Goal: Transaction & Acquisition: Purchase product/service

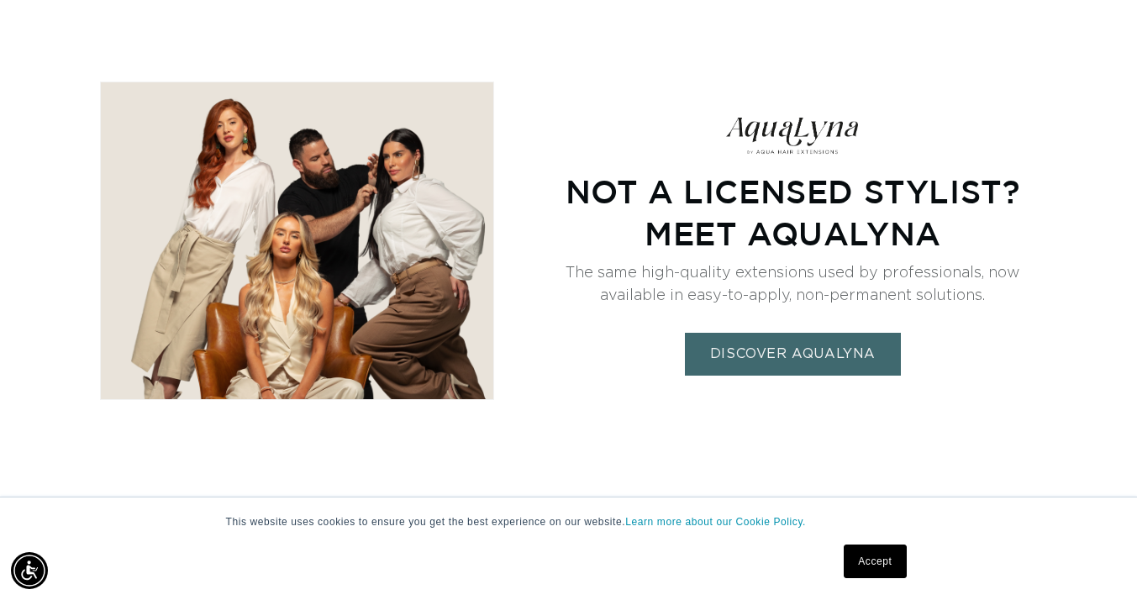
click at [805, 345] on link "DISCOVER AQUALYNA" at bounding box center [793, 354] width 216 height 43
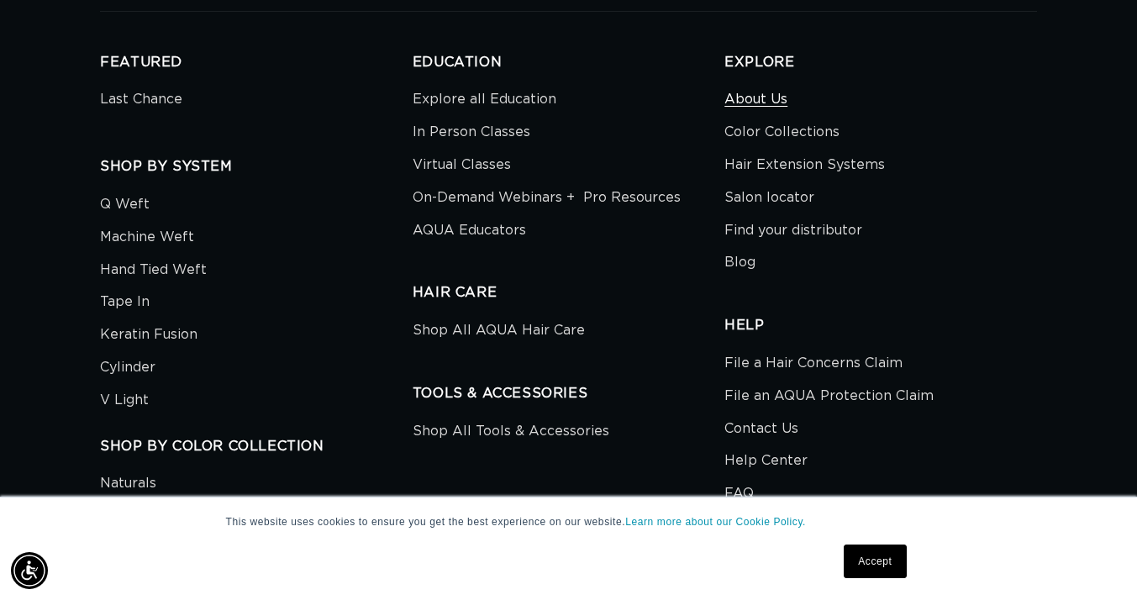
click at [779, 87] on link "About Us" at bounding box center [755, 101] width 63 height 29
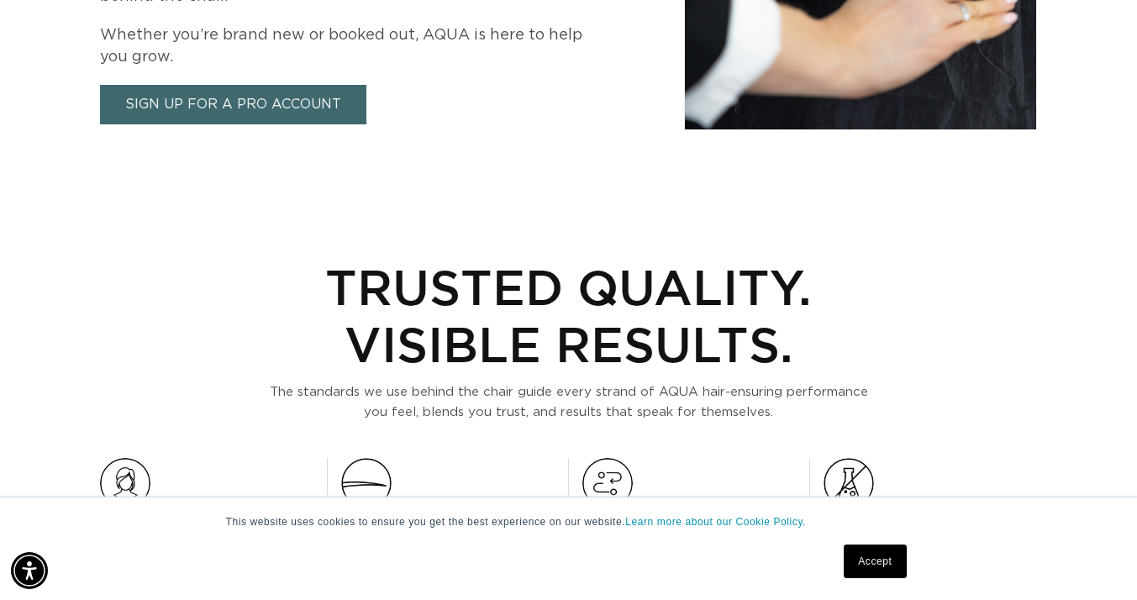
click at [313, 100] on link "Sign Up for a Pro Account" at bounding box center [233, 104] width 266 height 39
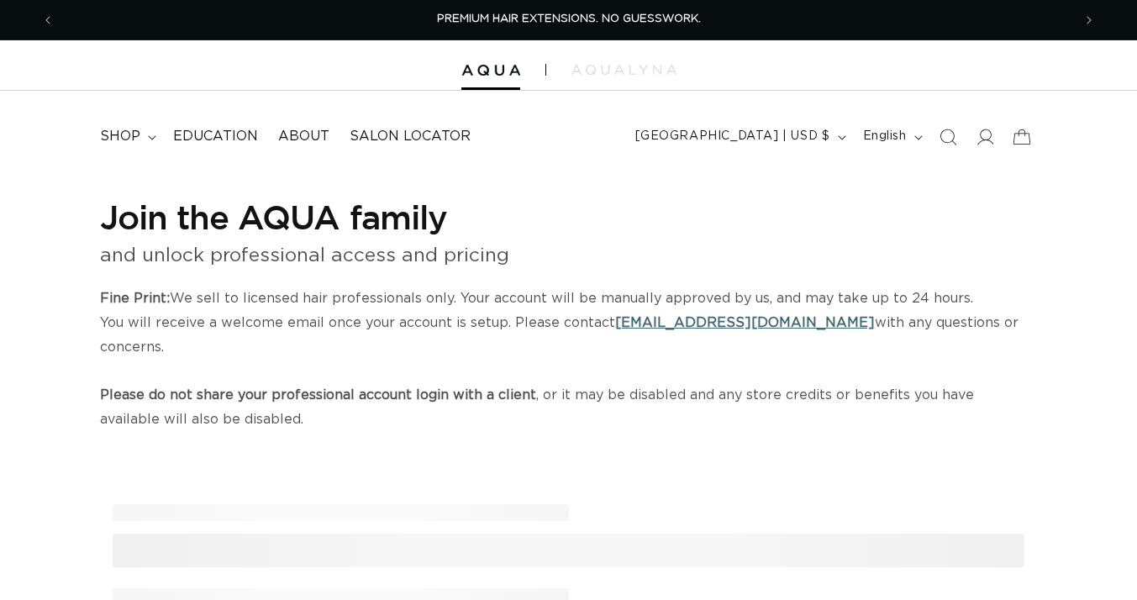
select select "US"
select select "[GEOGRAPHIC_DATA]"
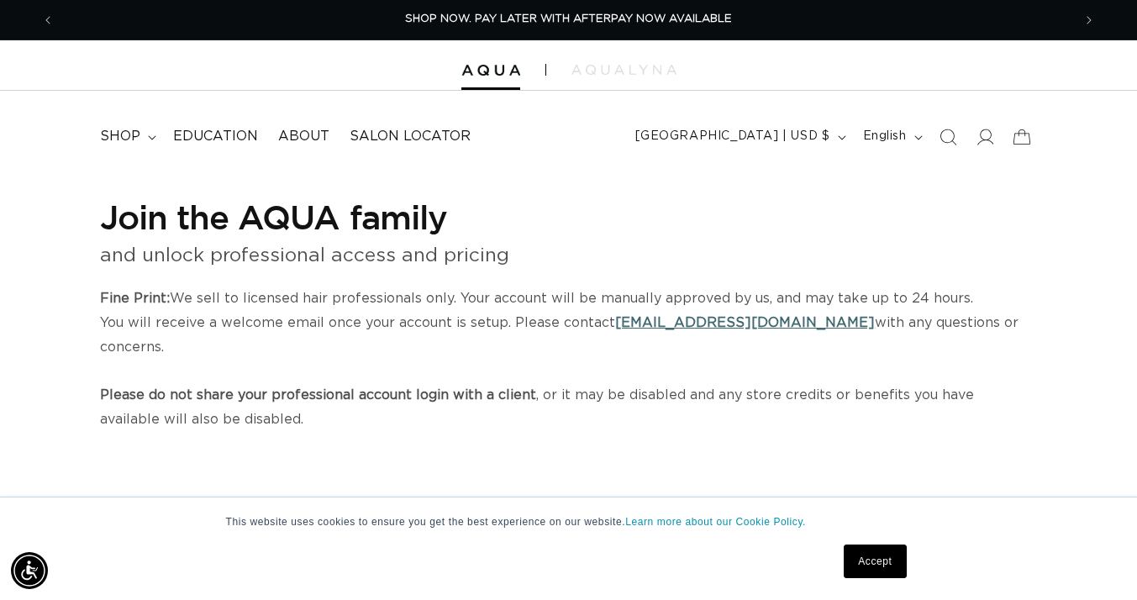
scroll to position [0, 2035]
click at [148, 135] on icon at bounding box center [152, 137] width 8 height 5
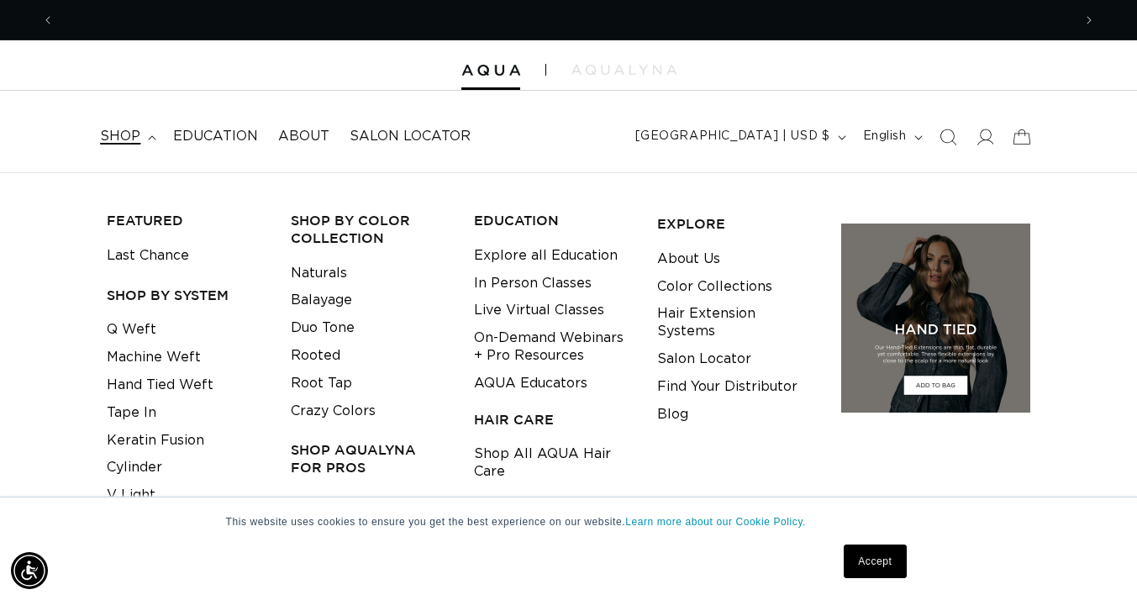
scroll to position [0, 0]
click at [150, 355] on link "Machine Weft" at bounding box center [154, 358] width 94 height 28
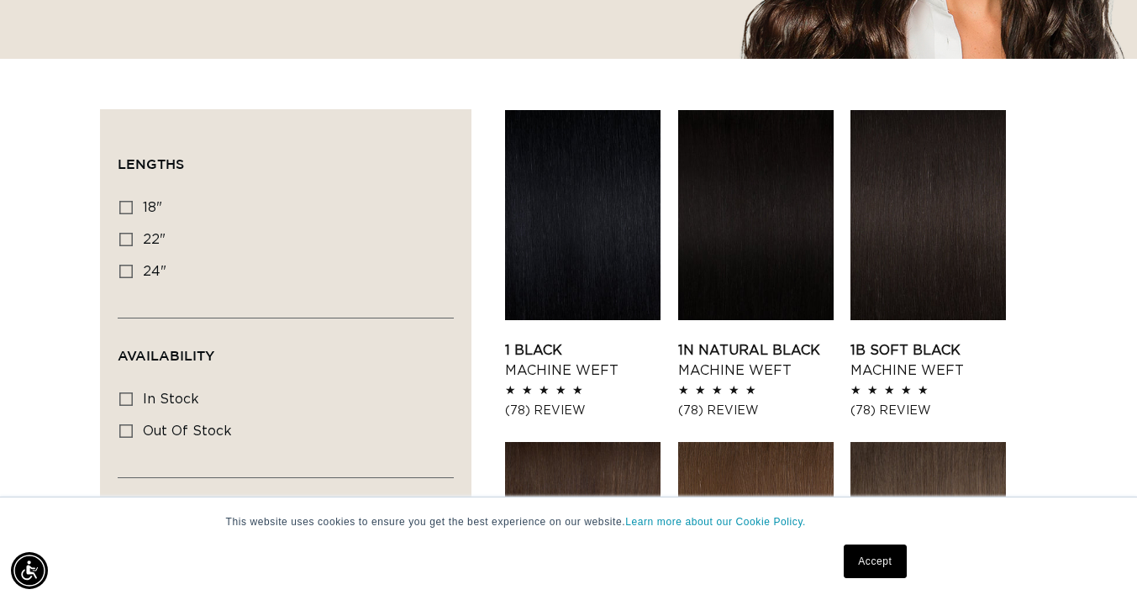
scroll to position [0, 1017]
click at [143, 239] on label "22" 22" (33 products)" at bounding box center [280, 240] width 323 height 32
click at [133, 239] on input "22" 22" (33 products)" at bounding box center [125, 239] width 13 height 13
checkbox input "true"
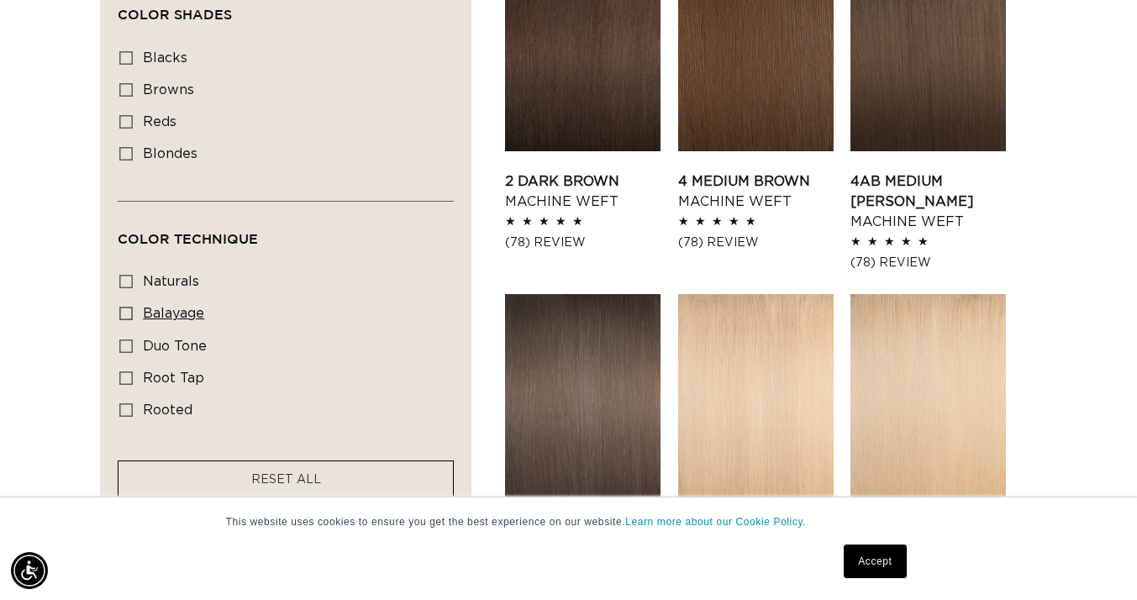
click at [129, 310] on icon at bounding box center [125, 313] width 13 height 13
click at [129, 310] on input "balayage balayage (2 products)" at bounding box center [125, 313] width 13 height 13
checkbox input "true"
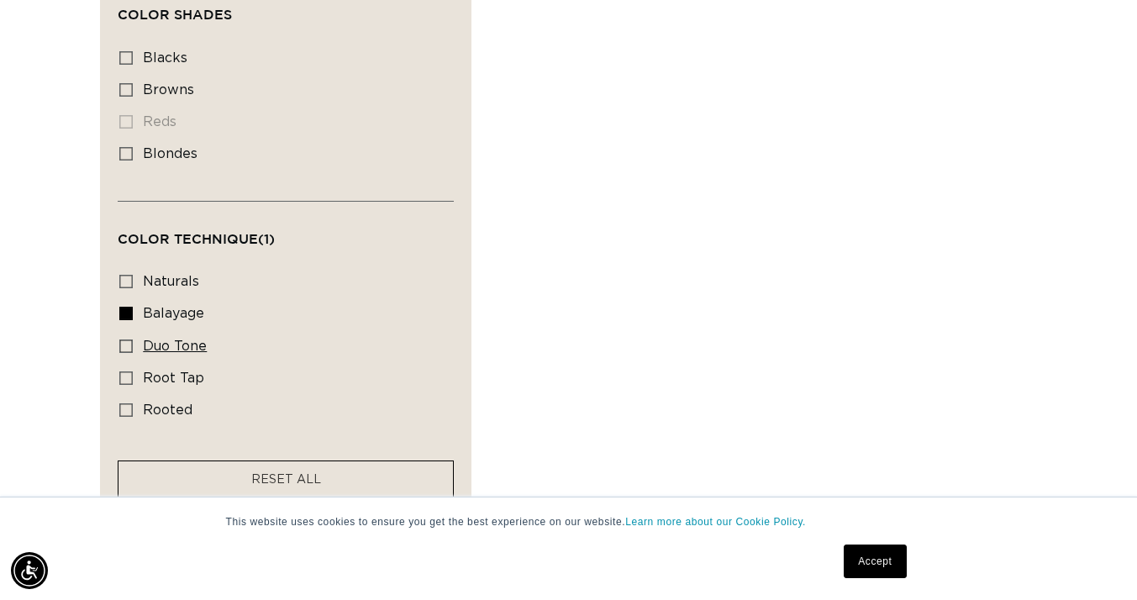
click at [127, 340] on icon at bounding box center [125, 345] width 13 height 13
click at [127, 340] on input "duo tone duo tone (5 products)" at bounding box center [125, 345] width 13 height 13
checkbox input "true"
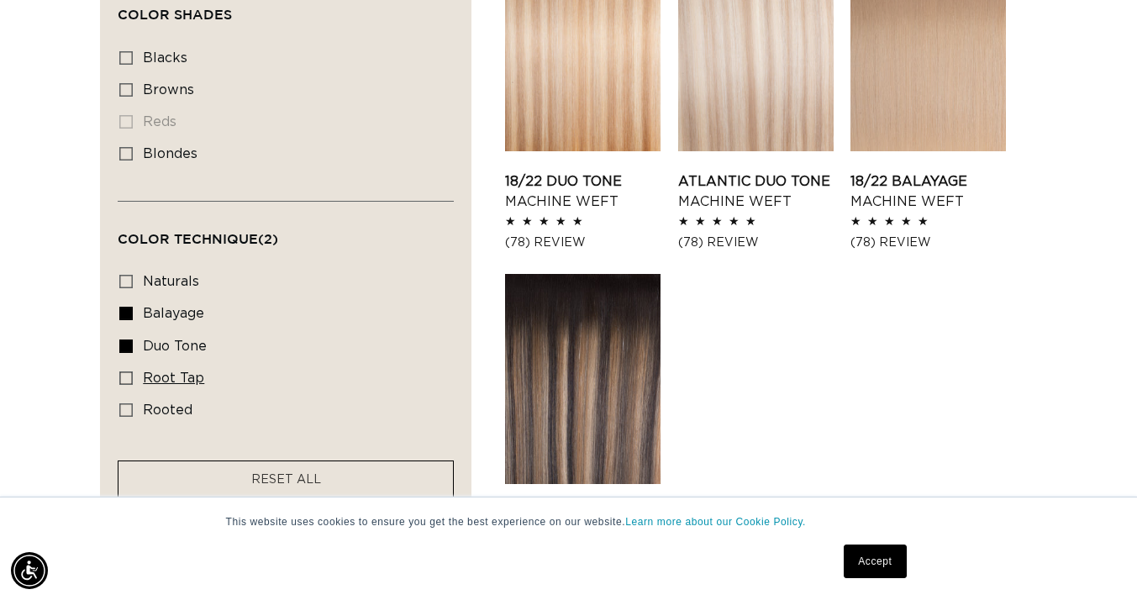
click at [127, 373] on icon at bounding box center [125, 377] width 13 height 13
click at [127, 373] on input "root tap root tap (6 products)" at bounding box center [125, 377] width 13 height 13
checkbox input "true"
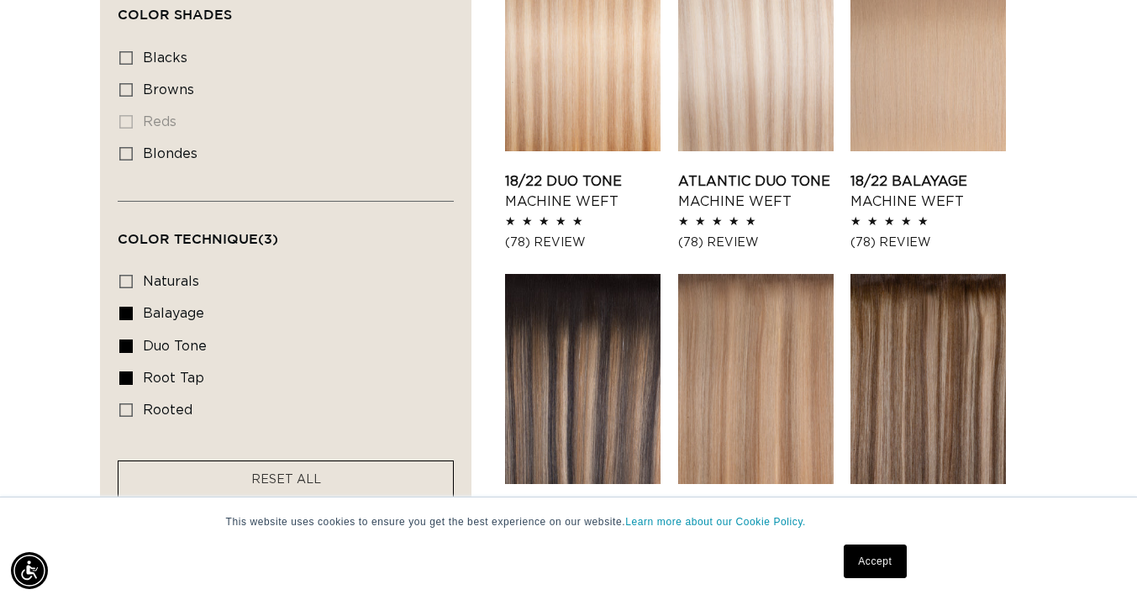
click at [126, 411] on label "rooted rooted (4 products)" at bounding box center [280, 411] width 323 height 32
click at [126, 411] on input "rooted rooted (4 products)" at bounding box center [125, 409] width 13 height 13
checkbox input "true"
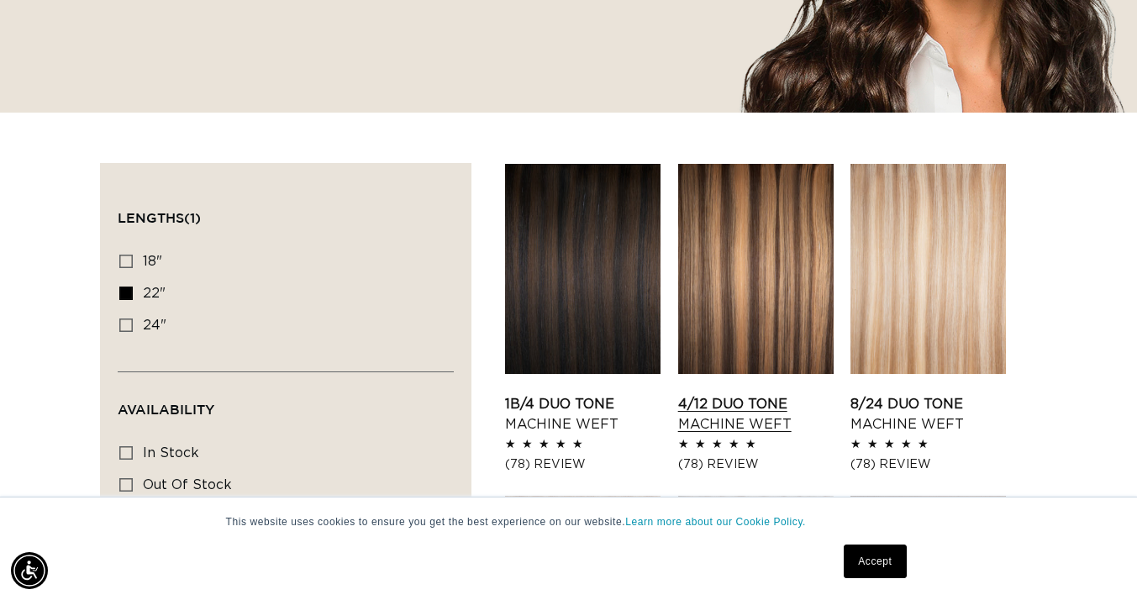
click at [751, 394] on link "4/12 Duo Tone Machine Weft" at bounding box center [755, 414] width 155 height 40
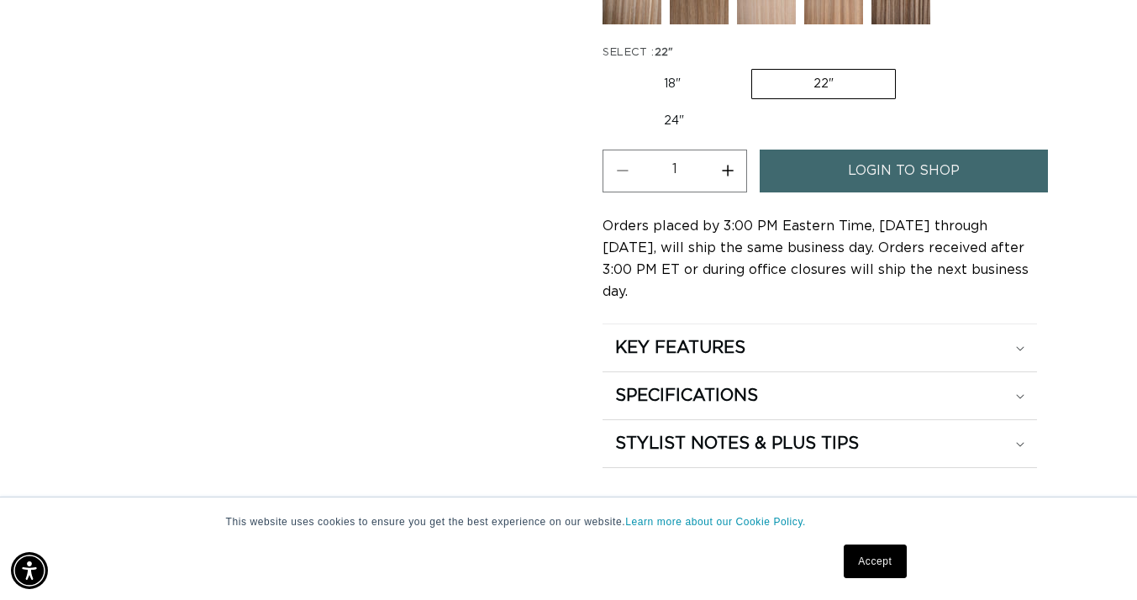
scroll to position [943, 0]
click at [641, 337] on h2 "KEY FEATURES" at bounding box center [680, 348] width 130 height 22
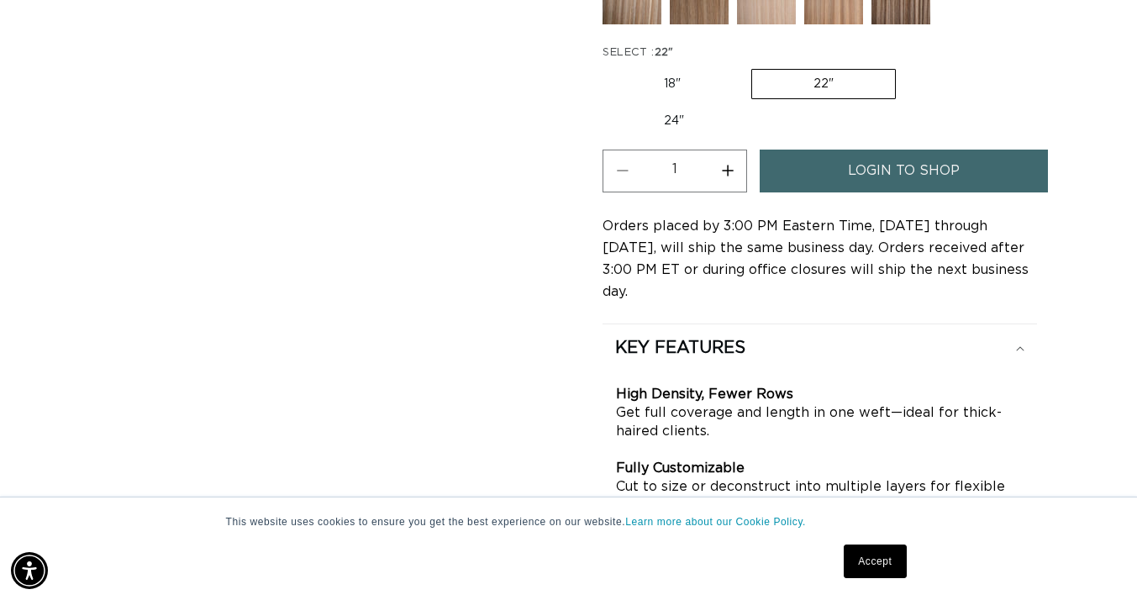
click at [548, 370] on div "Skip to product information Open media 1 in modal Open media 2 in modal Open me…" at bounding box center [330, 64] width 460 height 1551
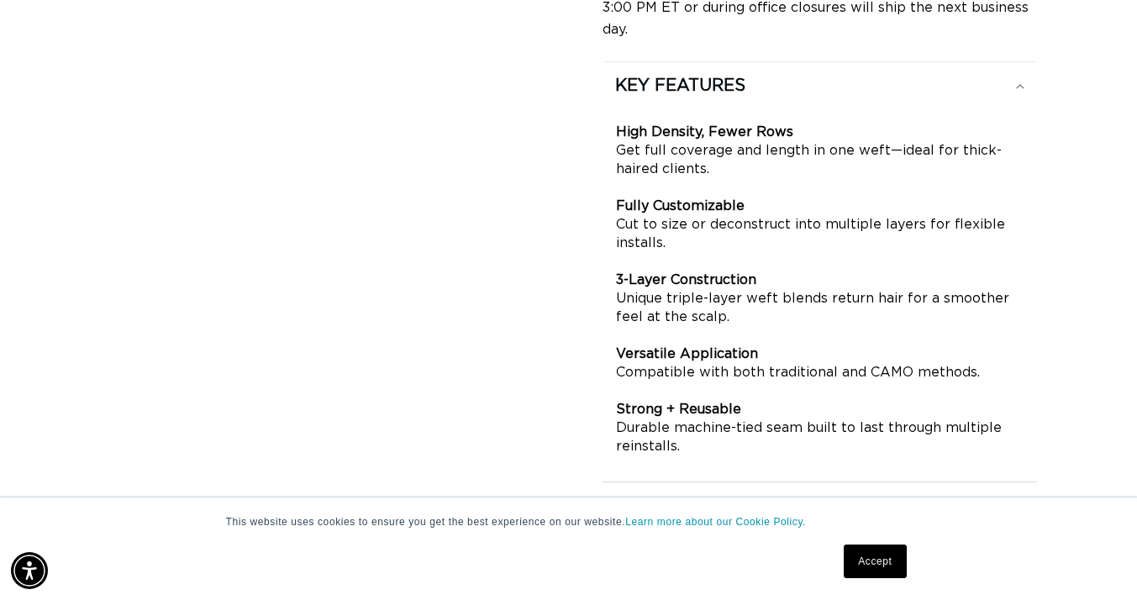
scroll to position [1020, 0]
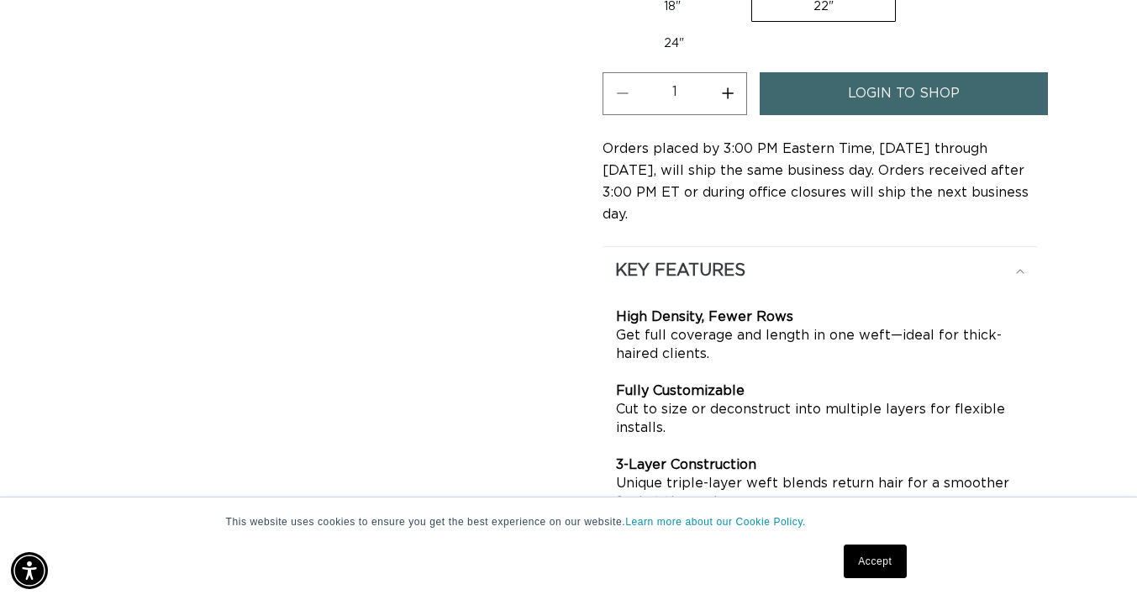
click at [665, 260] on h2 "KEY FEATURES" at bounding box center [680, 271] width 130 height 22
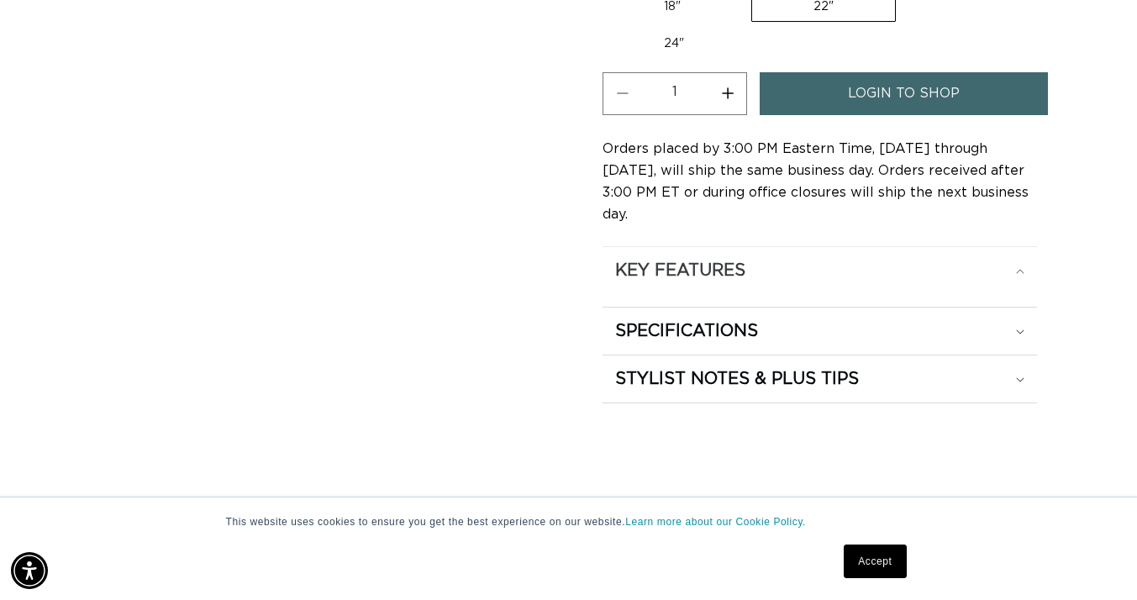
scroll to position [0, 1017]
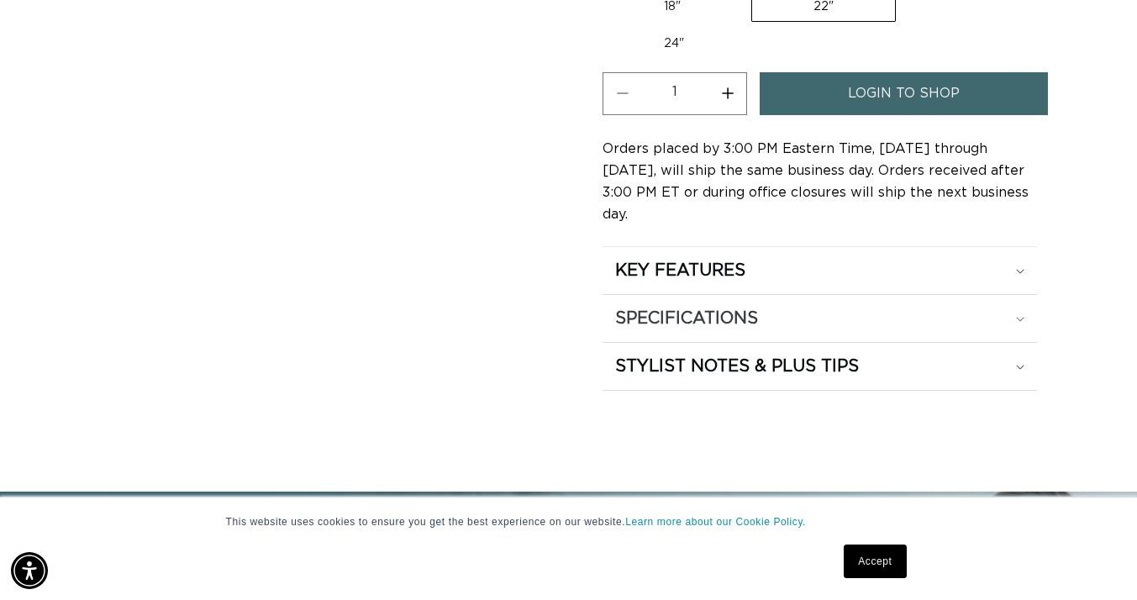
click at [669, 281] on h2 "SPECIFICATIONS" at bounding box center [680, 271] width 130 height 22
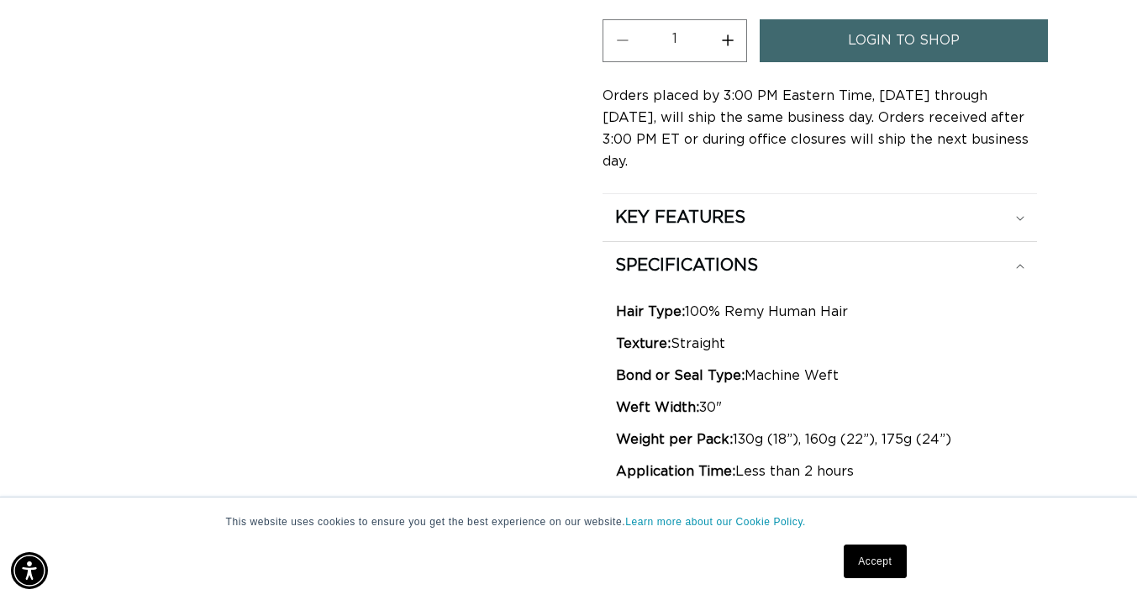
scroll to position [1078, 0]
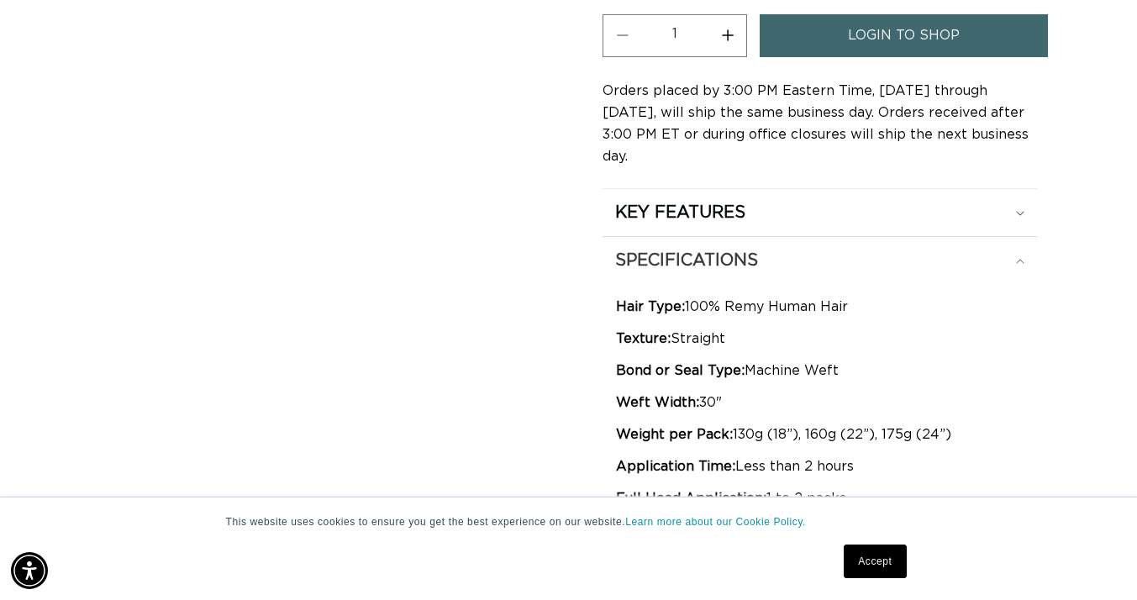
click at [661, 223] on h2 "SPECIFICATIONS" at bounding box center [680, 213] width 130 height 22
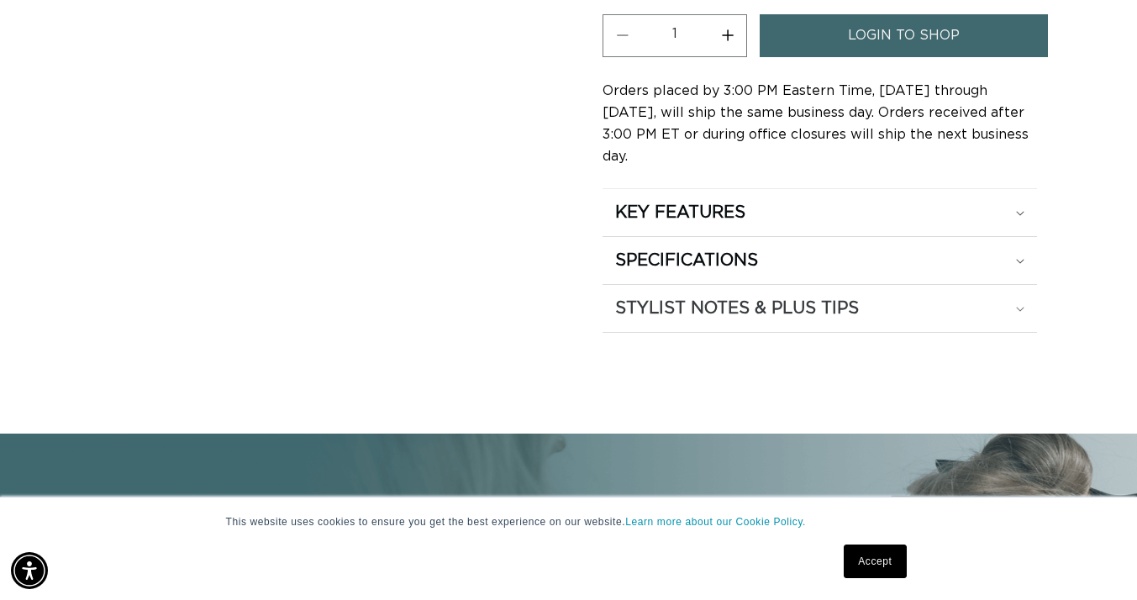
click at [654, 223] on h2 "STYLIST NOTES & PLUS TIPS" at bounding box center [680, 213] width 130 height 22
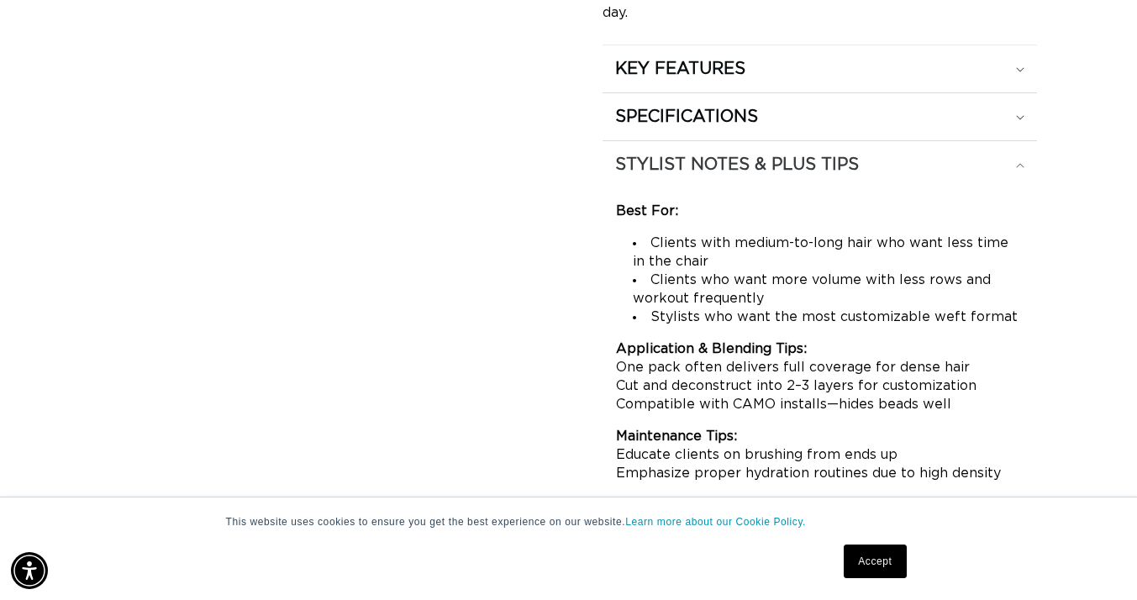
scroll to position [0, 2035]
click at [654, 80] on h2 "STYLIST NOTES & PLUS TIPS" at bounding box center [680, 69] width 130 height 22
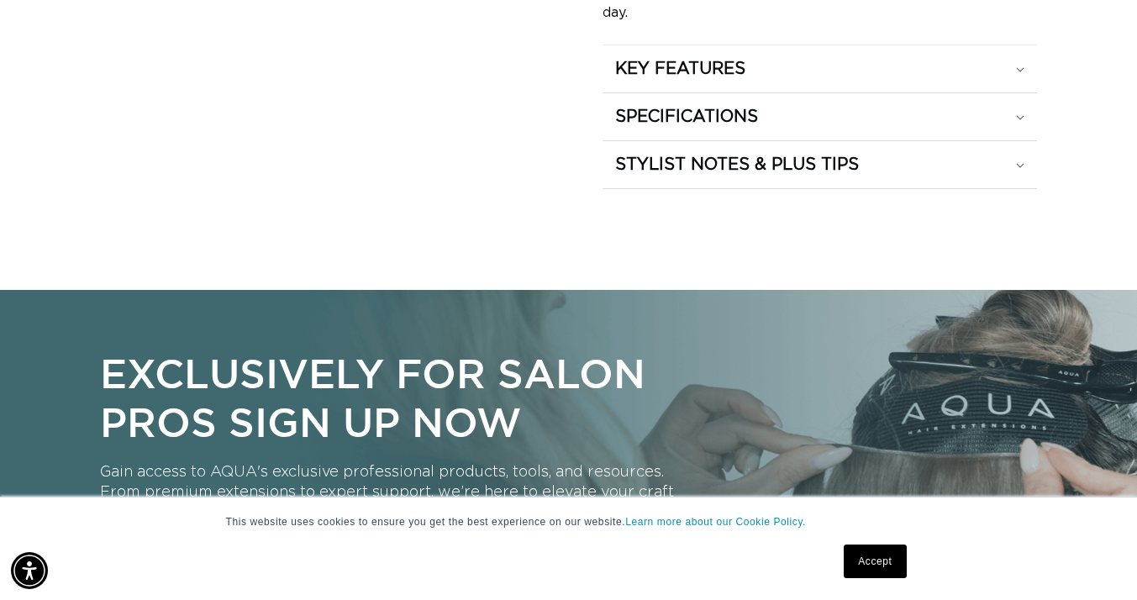
scroll to position [0, 0]
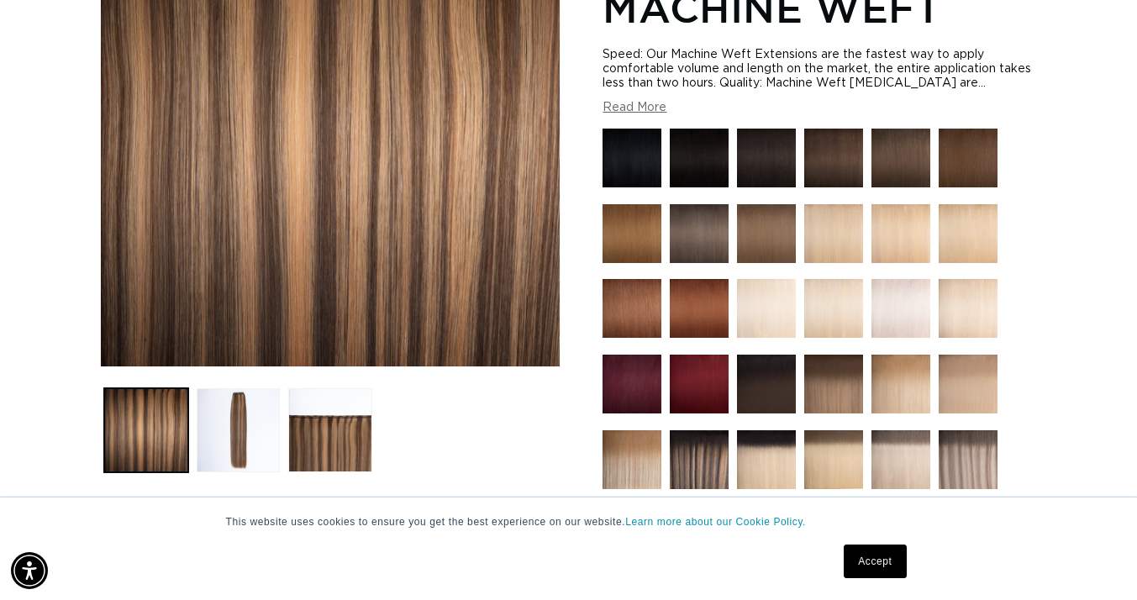
click at [833, 384] on img at bounding box center [833, 384] width 59 height 59
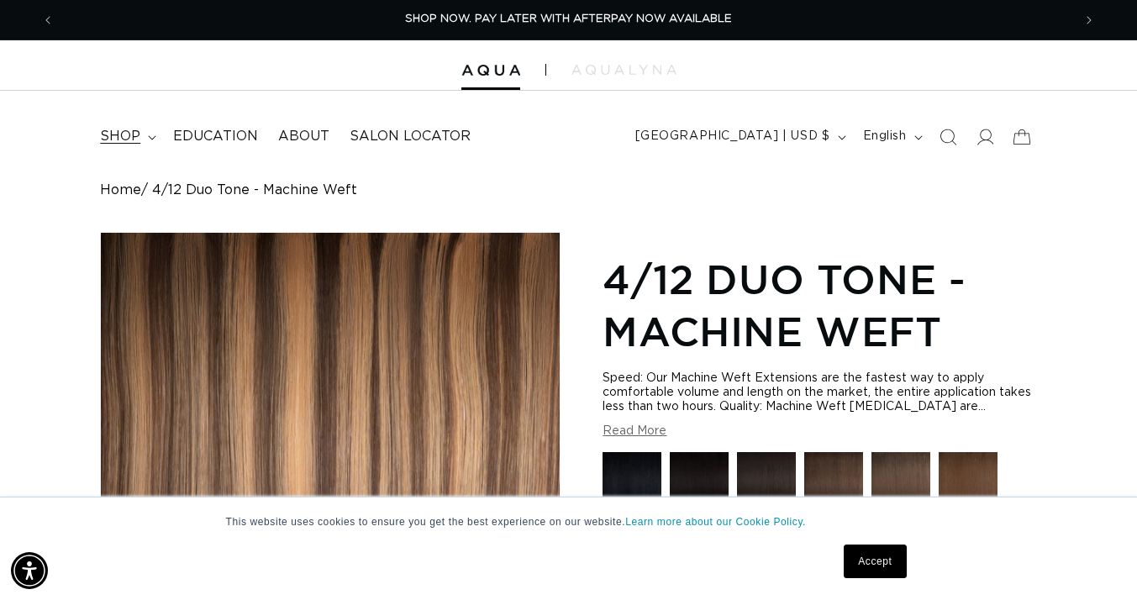
click at [152, 135] on icon at bounding box center [152, 137] width 8 height 5
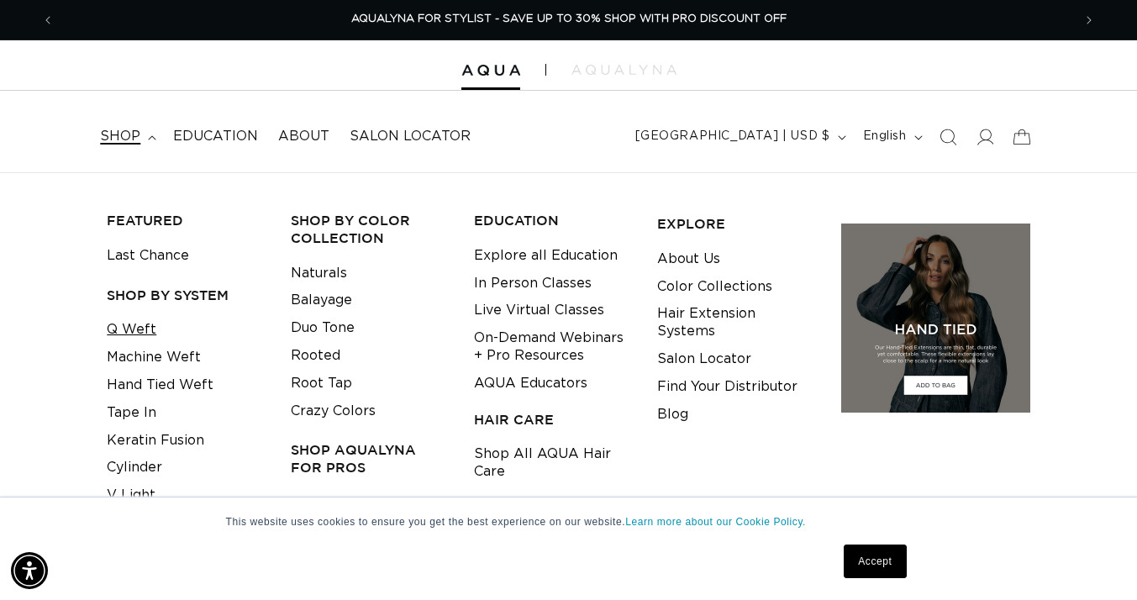
click at [134, 318] on link "Q Weft" at bounding box center [132, 330] width 50 height 28
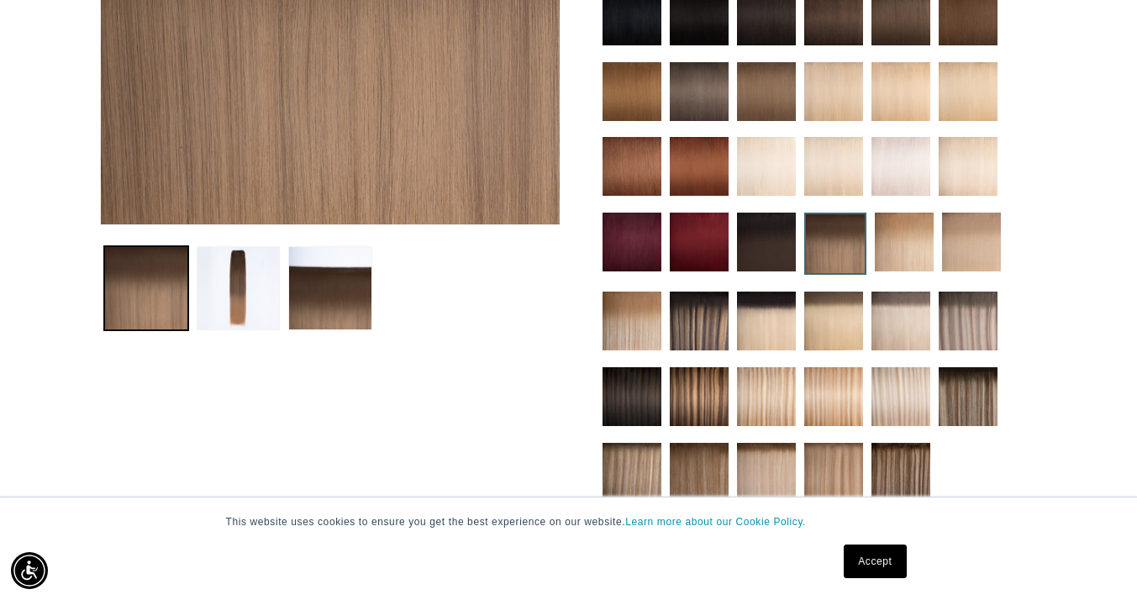
scroll to position [0, 2035]
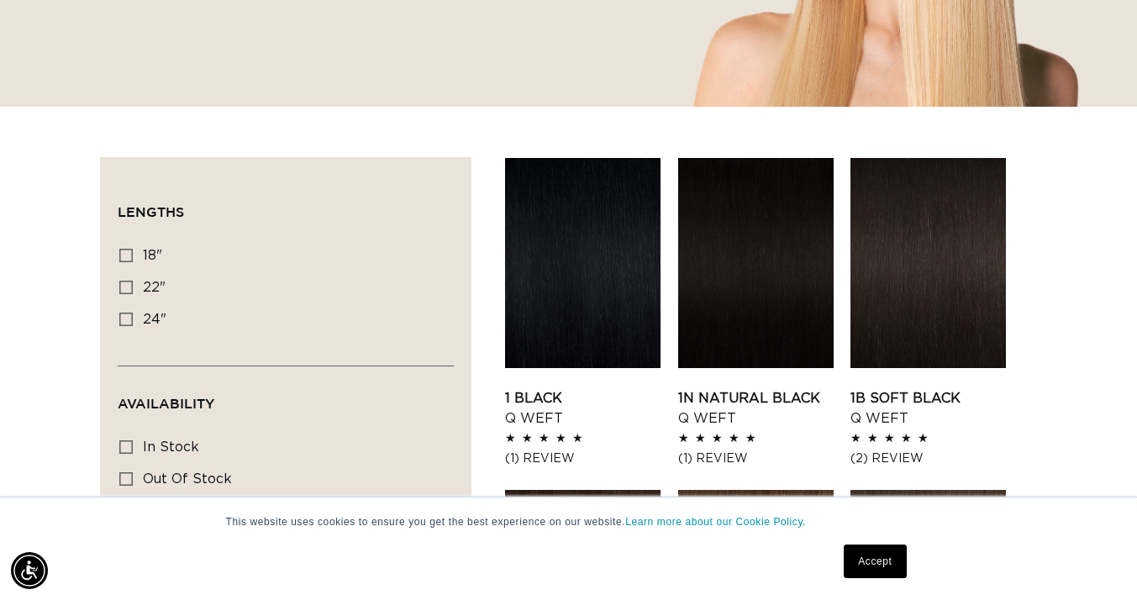
scroll to position [549, 0]
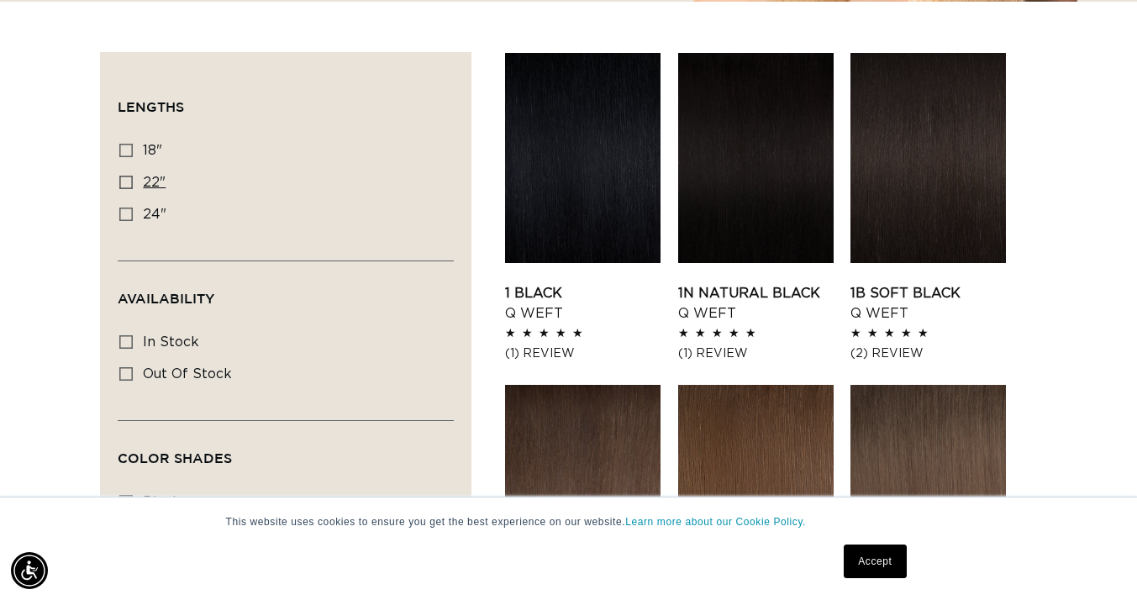
click at [149, 176] on span "22"" at bounding box center [154, 182] width 23 height 13
click at [133, 176] on input "22" 22" (5 products)" at bounding box center [125, 182] width 13 height 13
checkbox input "true"
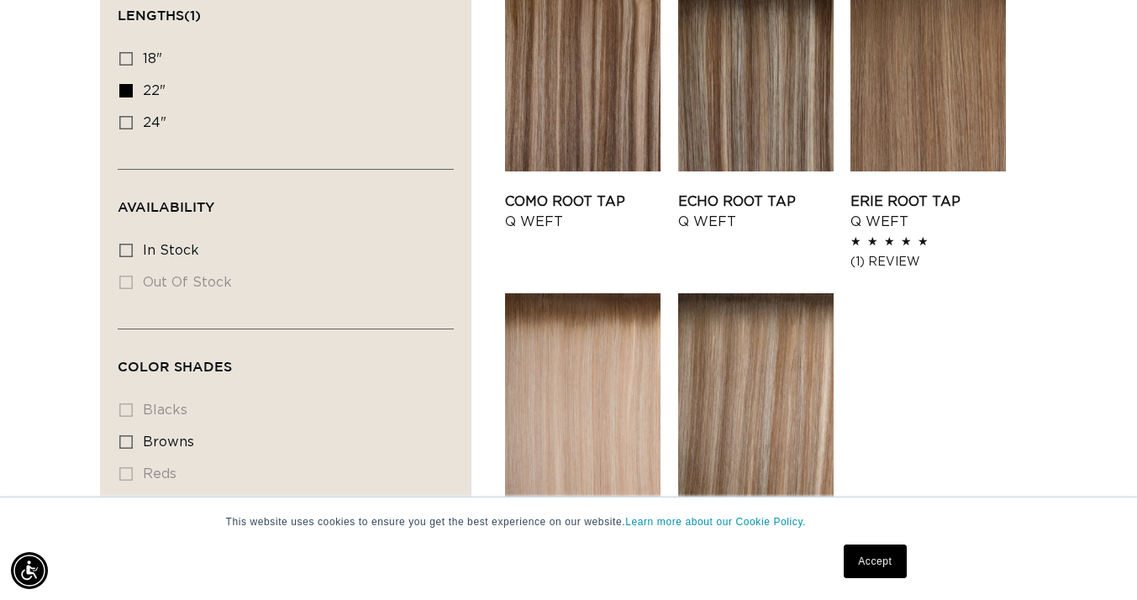
scroll to position [593, 0]
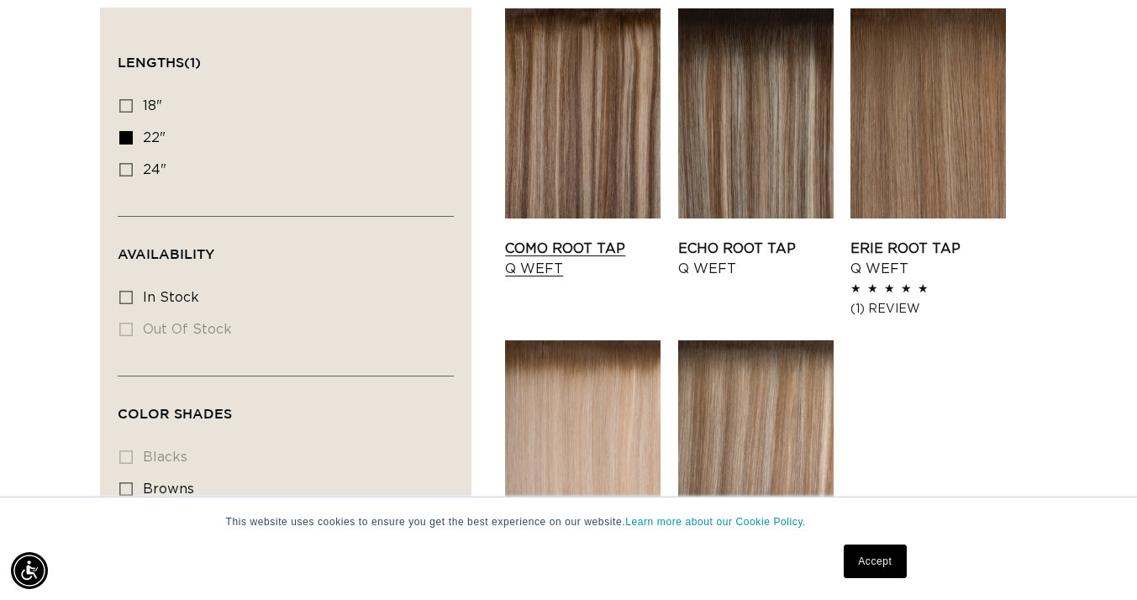
click at [573, 239] on link "Como Root Tap Q Weft" at bounding box center [582, 259] width 155 height 40
click at [53, 235] on div "Filter: Lengths (1) Lengths 18" 18" (5 products) 22" 22" (5 products) 24" Avail…" at bounding box center [568, 471] width 1137 height 926
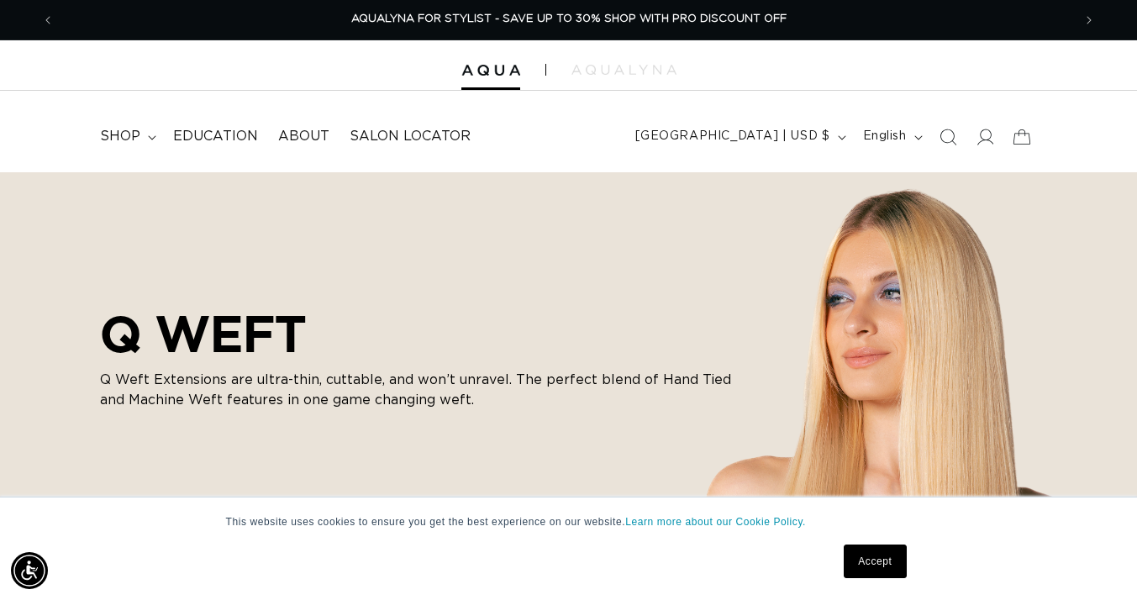
scroll to position [0, 0]
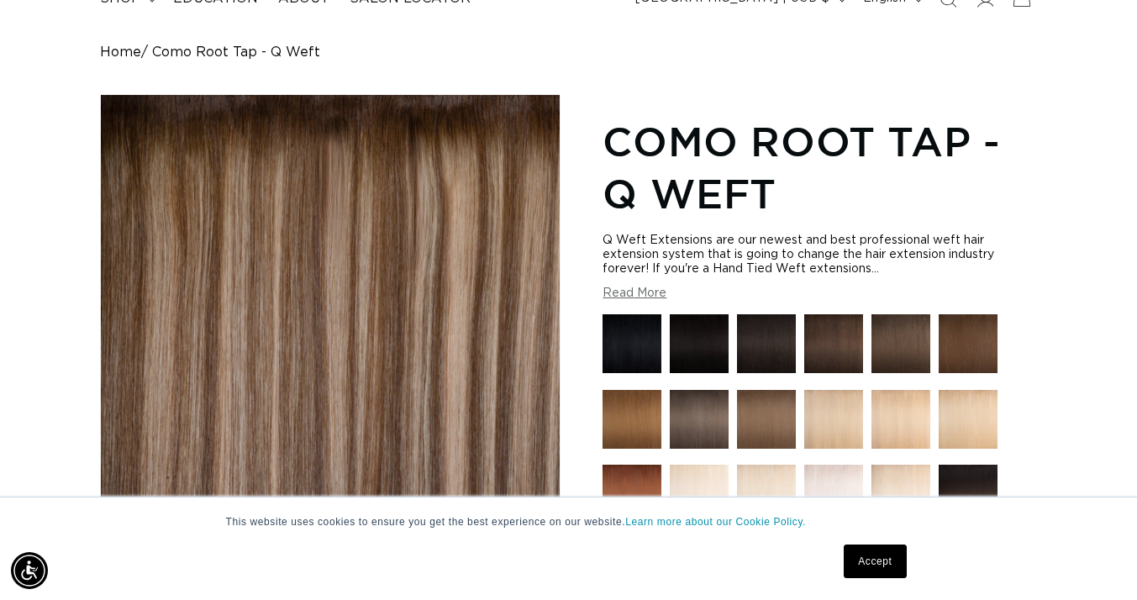
click at [644, 295] on button "Read More" at bounding box center [634, 294] width 64 height 14
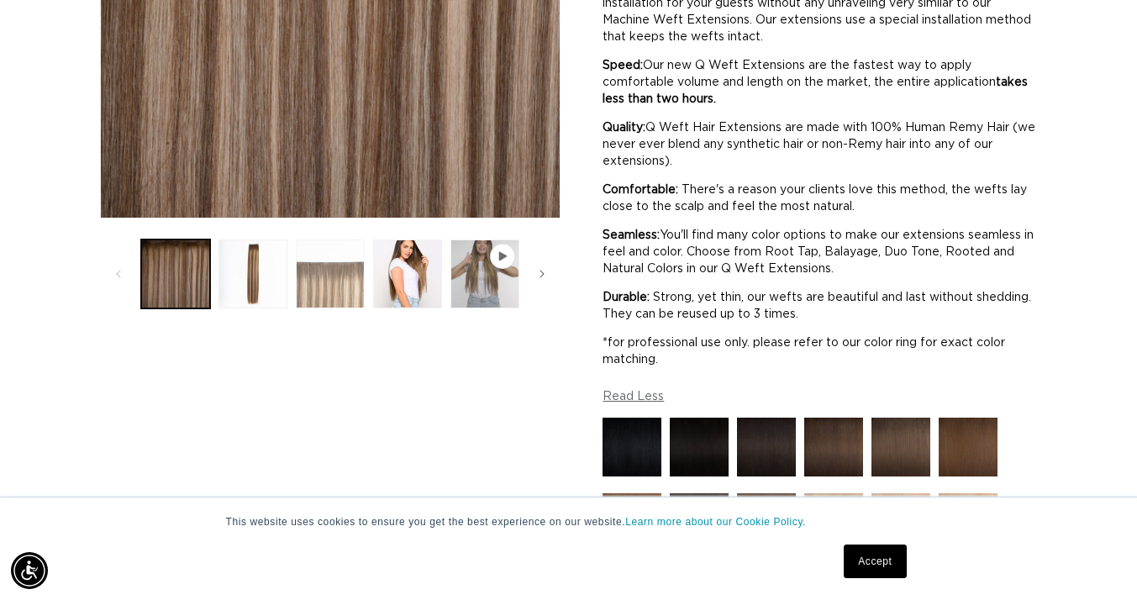
click at [317, 278] on button "Load image 3 in gallery view" at bounding box center [330, 273] width 69 height 69
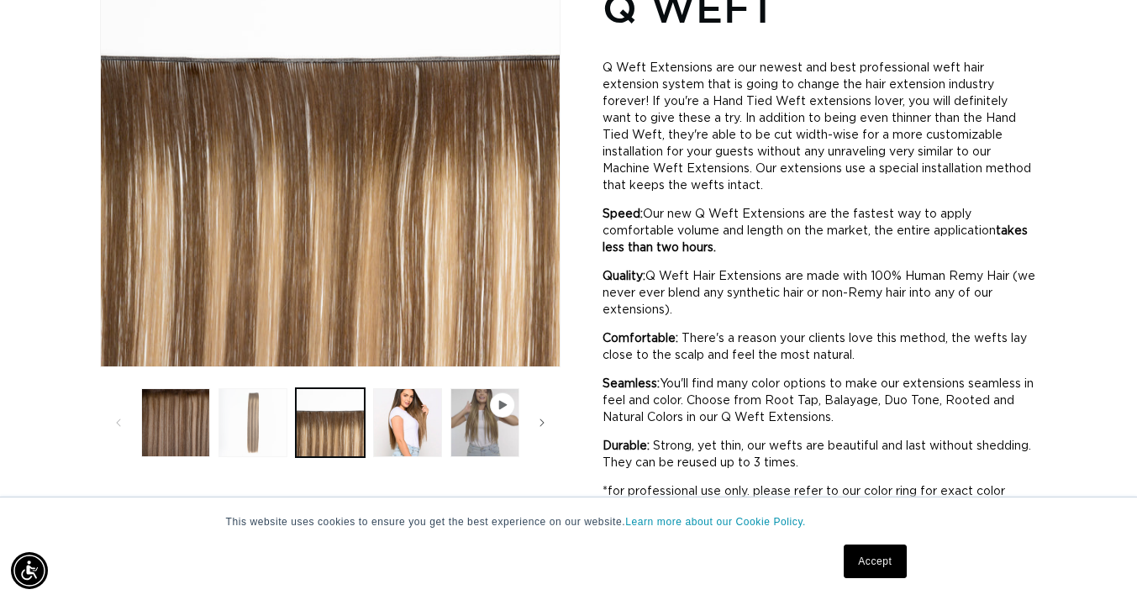
click at [247, 441] on button "Load image 2 in gallery view" at bounding box center [252, 422] width 69 height 69
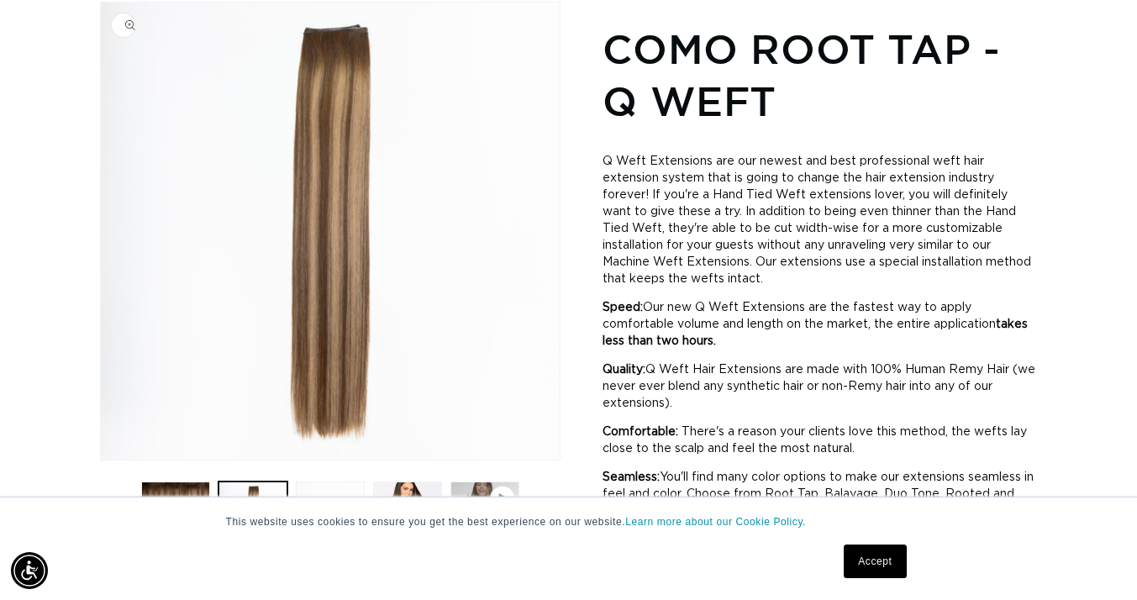
click at [247, 441] on img "Gallery Viewer" at bounding box center [330, 231] width 459 height 457
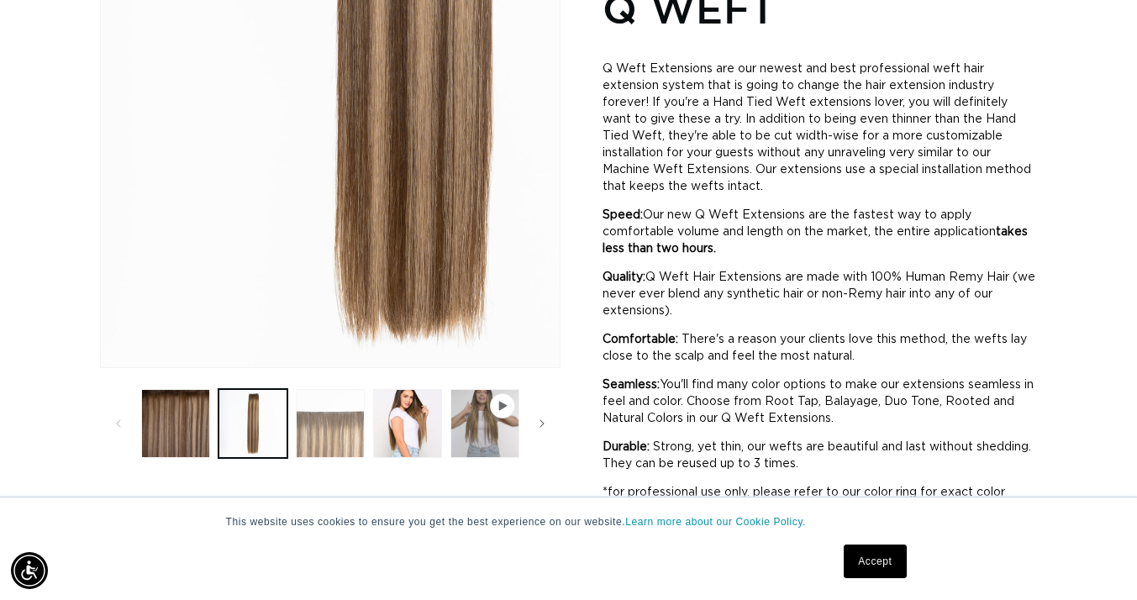
click at [326, 428] on button "Load image 3 in gallery view" at bounding box center [330, 423] width 69 height 69
